Goal: Check status: Check status

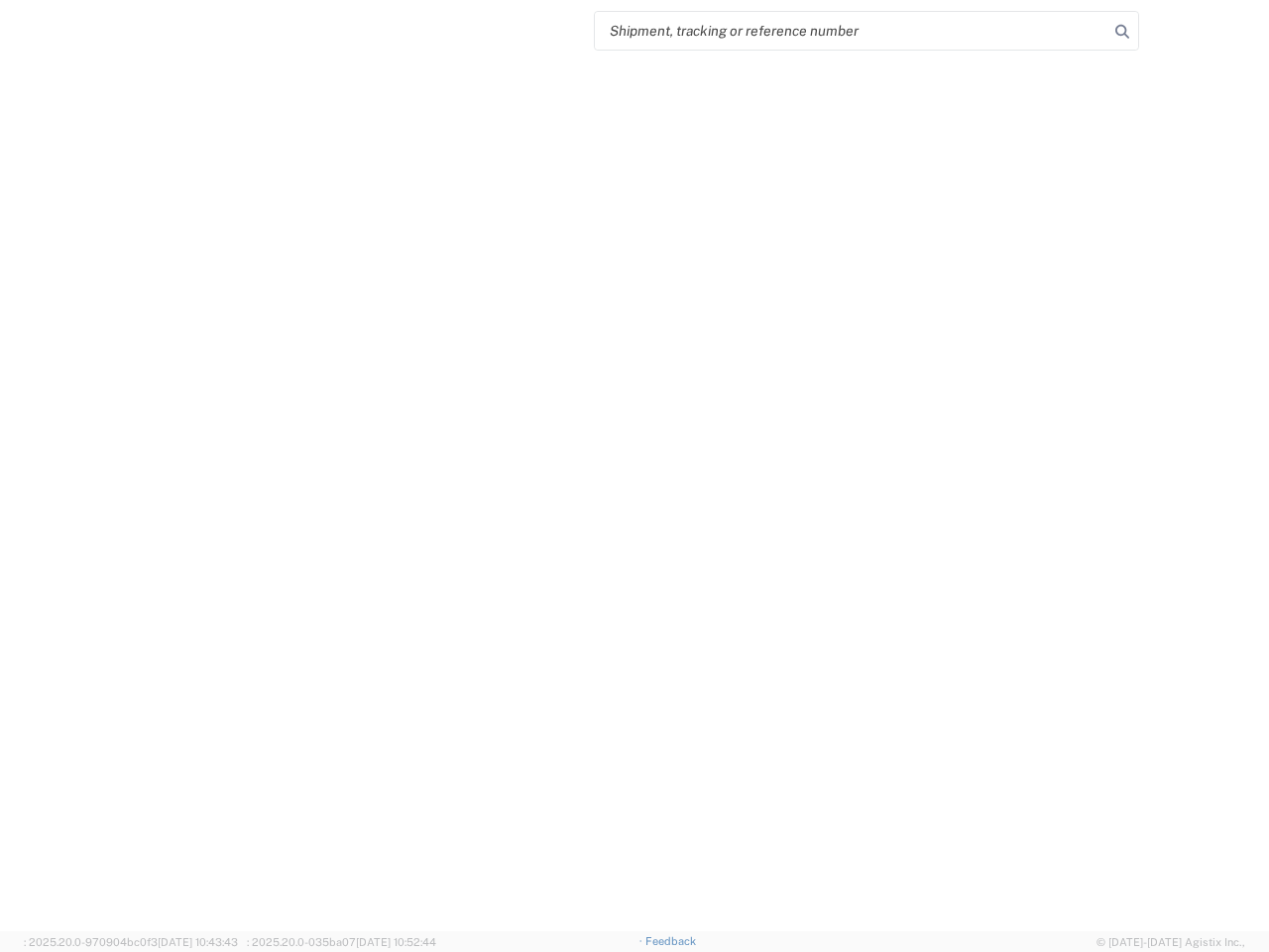
select select "US"
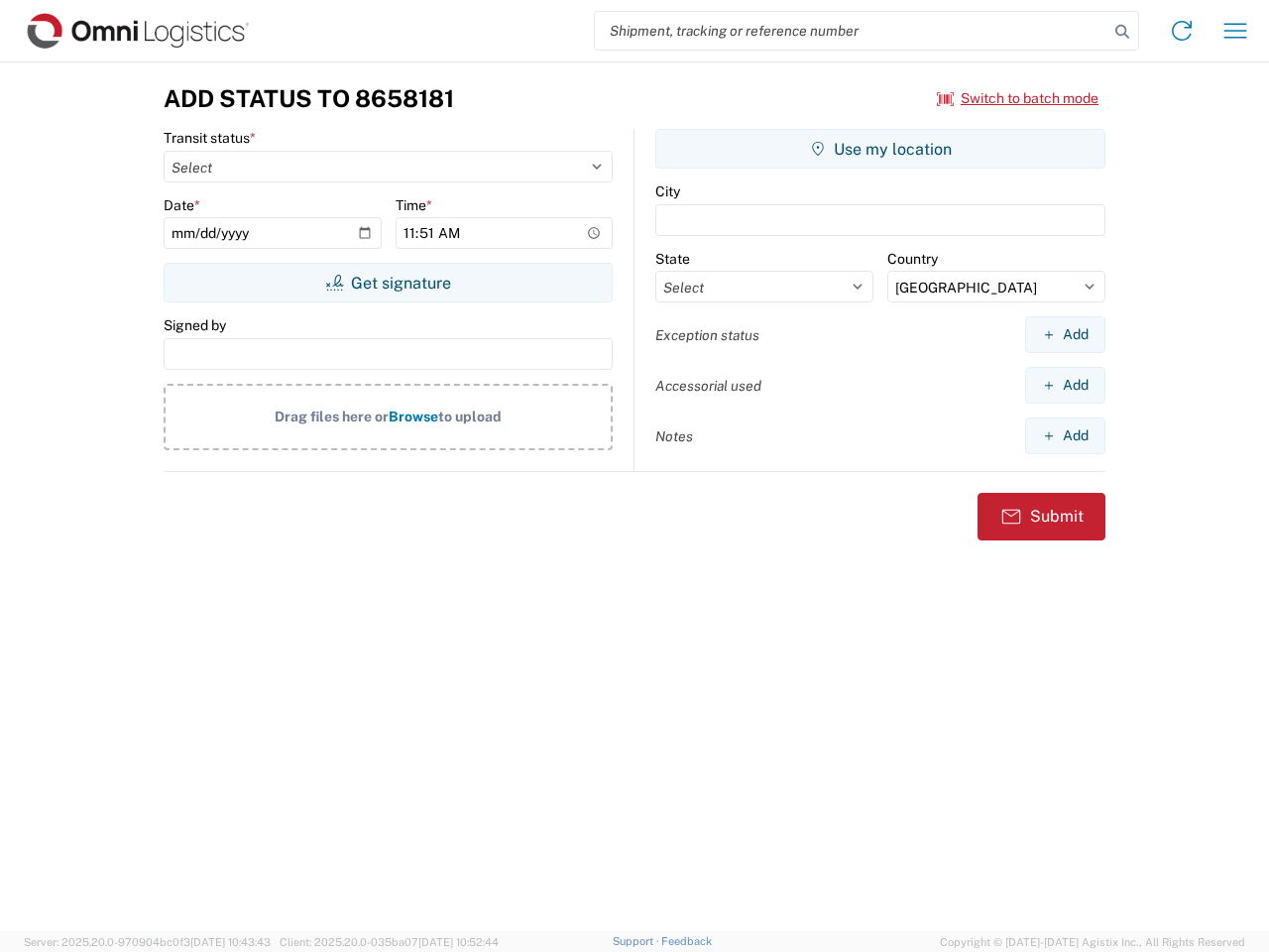
click at [852, 31] on input "search" at bounding box center [852, 31] width 514 height 38
click at [1123, 32] on icon at bounding box center [1123, 32] width 28 height 28
click at [1182, 31] on icon at bounding box center [1182, 31] width 32 height 32
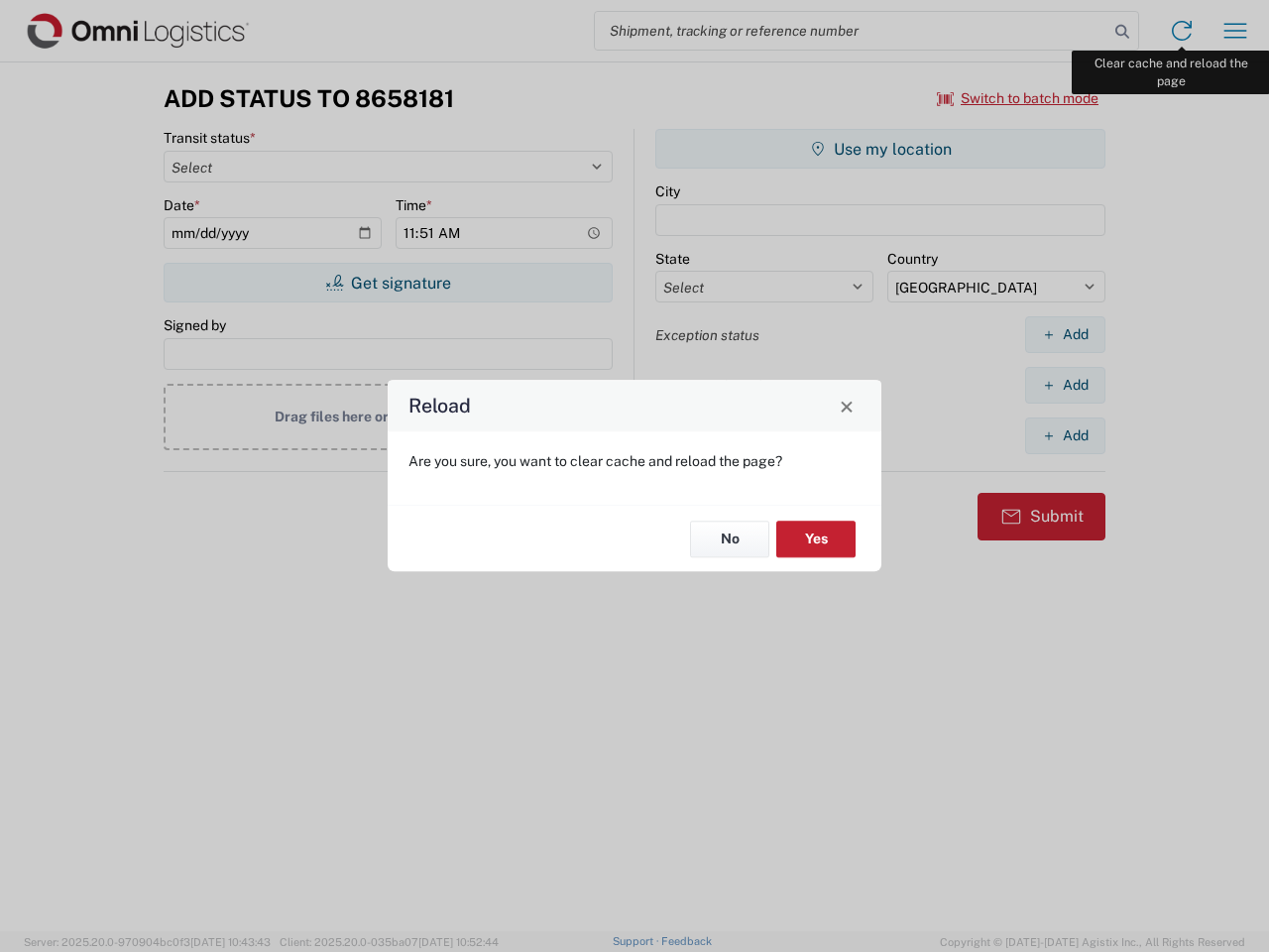
click at [1235, 31] on div "Reload Are you sure, you want to clear cache and reload the page? No Yes" at bounding box center [634, 476] width 1269 height 952
click at [1018, 98] on div "Reload Are you sure, you want to clear cache and reload the page? No Yes" at bounding box center [634, 476] width 1269 height 952
click at [388, 283] on div "Reload Are you sure, you want to clear cache and reload the page? No Yes" at bounding box center [634, 476] width 1269 height 952
click at [881, 148] on div "Reload Are you sure, you want to clear cache and reload the page? No Yes" at bounding box center [634, 476] width 1269 height 952
click at [1065, 334] on div "Reload Are you sure, you want to clear cache and reload the page? No Yes" at bounding box center [634, 476] width 1269 height 952
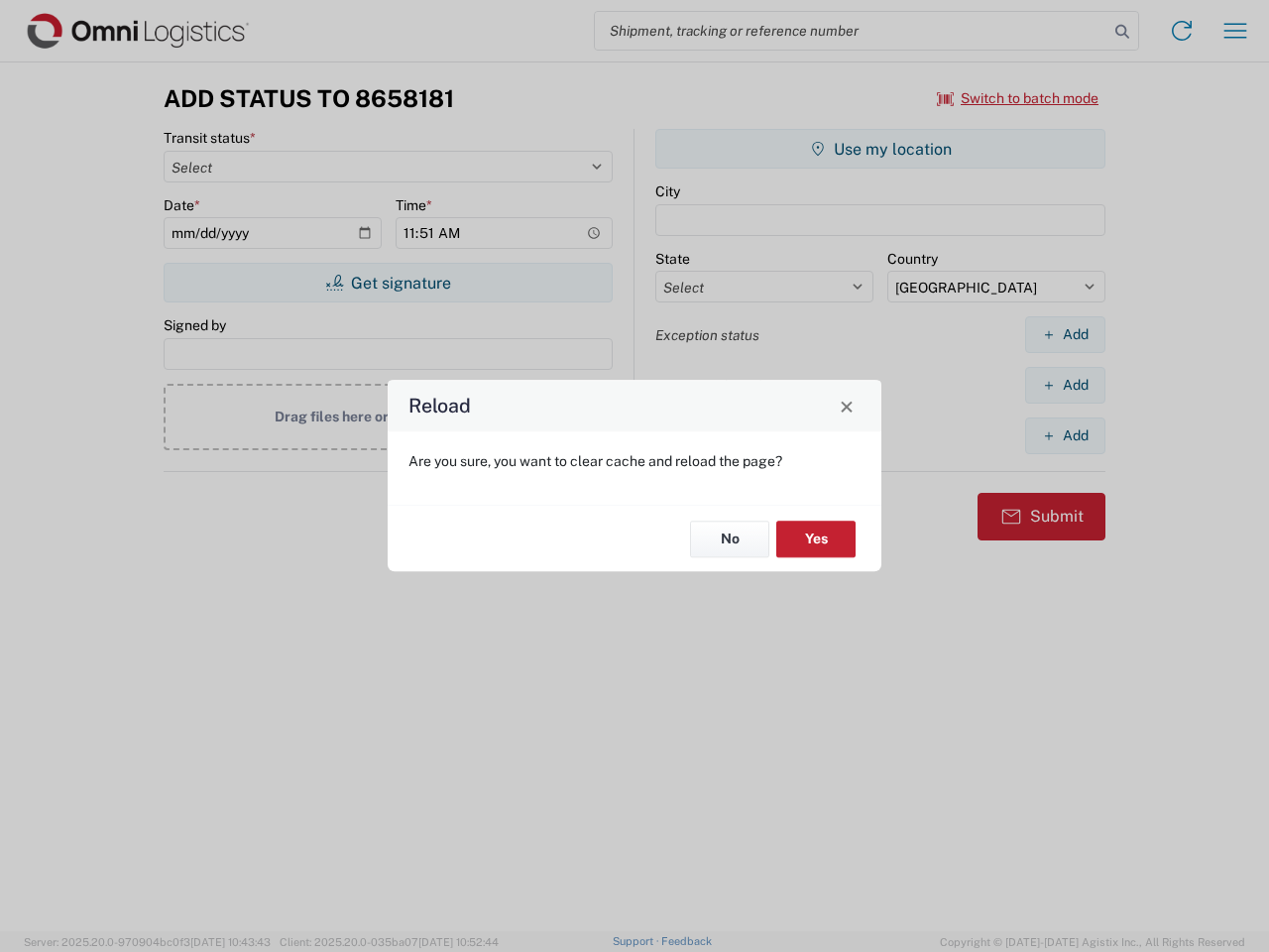
click at [1065, 385] on div "Reload Are you sure, you want to clear cache and reload the page? No Yes" at bounding box center [634, 476] width 1269 height 952
click at [1065, 435] on div "Reload Are you sure, you want to clear cache and reload the page? No Yes" at bounding box center [634, 476] width 1269 height 952
